Goal: Find contact information: Find contact information

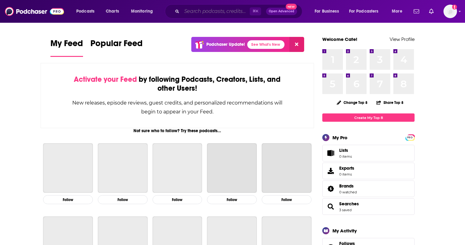
click at [193, 14] on input "Search podcasts, credits, & more..." at bounding box center [216, 11] width 68 height 10
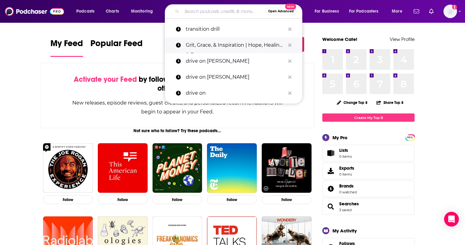
click at [218, 49] on p "Grit, Grace, & Inspiration | Hope, Healing & Encouragement" at bounding box center [235, 45] width 99 height 16
type input "Grit, Grace, & Inspiration | Hope, Healing & Encouragement"
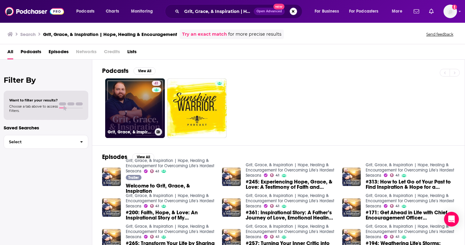
click at [126, 95] on link "41 Grit, Grace, & Inspiration | Hope, Healing & Encouragement for Overcoming Li…" at bounding box center [135, 108] width 60 height 60
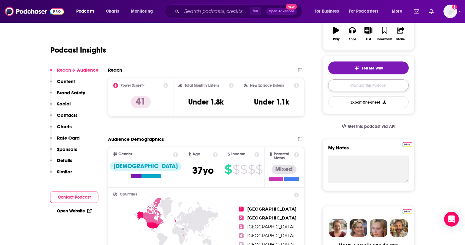
click at [361, 90] on link "Contact This Podcast" at bounding box center [368, 85] width 81 height 12
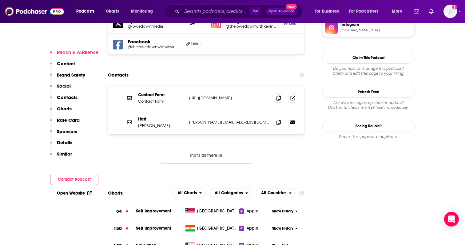
scroll to position [630, 0]
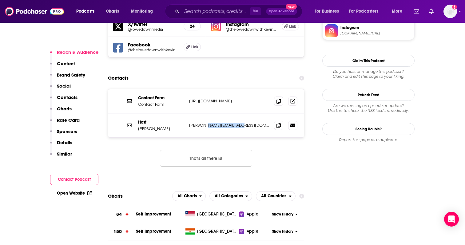
drag, startPoint x: 243, startPoint y: 95, endPoint x: 205, endPoint y: 93, distance: 38.3
click at [205, 123] on p "kevin@lowedownmedia.com" at bounding box center [229, 125] width 80 height 5
click at [235, 114] on div "Host Kevin Lowe kevin@lowedownmedia.com kevin@lowedownmedia.com" at bounding box center [206, 126] width 196 height 24
click at [264, 98] on p "https://www.thelowedownwithkevinlowe.com/contact/" at bounding box center [229, 100] width 80 height 5
click at [277, 98] on icon at bounding box center [279, 100] width 4 height 5
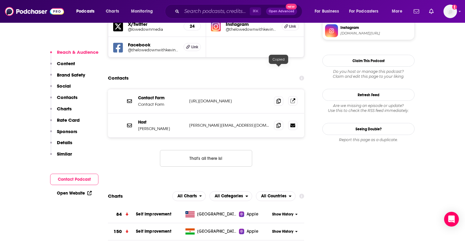
click at [288, 96] on link at bounding box center [292, 100] width 9 height 9
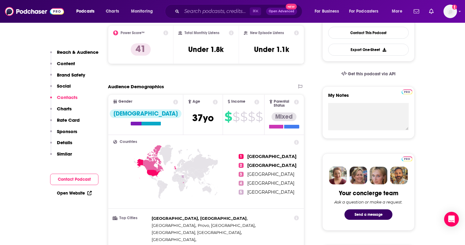
scroll to position [0, 0]
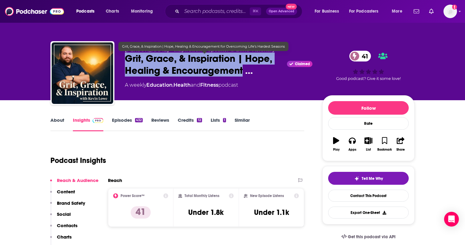
drag, startPoint x: 244, startPoint y: 72, endPoint x: 117, endPoint y: 61, distance: 128.3
click at [117, 61] on div "Kevin Lowe - Inspirational Speaker & Blind Visionary Grit, Grace, & Inspiration…" at bounding box center [232, 74] width 364 height 66
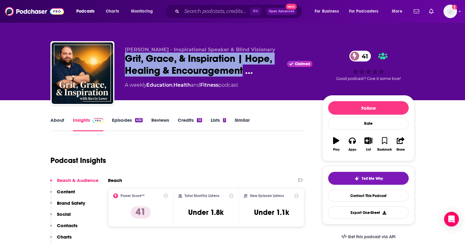
copy h2 "Grit, Grace, & Inspiration | Hope, Healing & Encouragement"
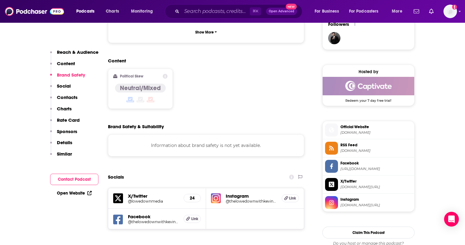
scroll to position [466, 0]
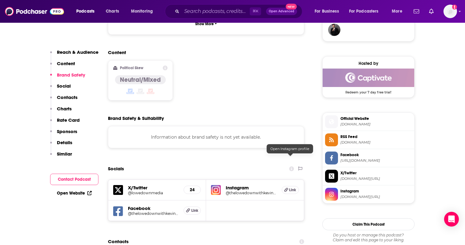
click at [289, 186] on h5 "Link" at bounding box center [290, 190] width 17 height 8
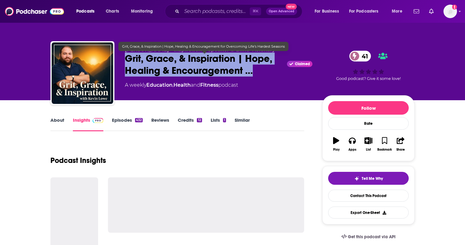
drag, startPoint x: 123, startPoint y: 60, endPoint x: 259, endPoint y: 76, distance: 137.5
click at [259, 76] on div "[PERSON_NAME] - Inspirational Speaker & Blind Visionary Grit, Grace, & Inspirat…" at bounding box center [232, 74] width 364 height 66
copy h2 "Grit, Grace, & Inspiration | Hope, Healing & Encouragement …"
